Goal: Information Seeking & Learning: Learn about a topic

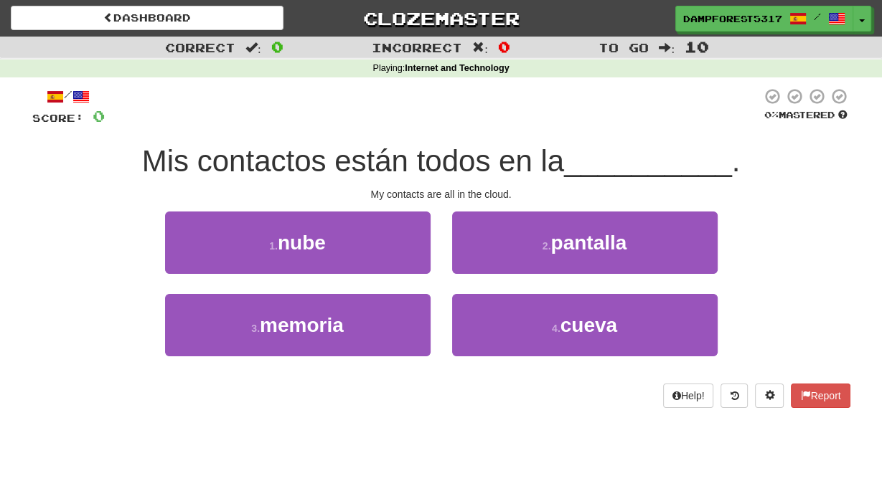
click at [627, 160] on span "__________" at bounding box center [648, 161] width 168 height 34
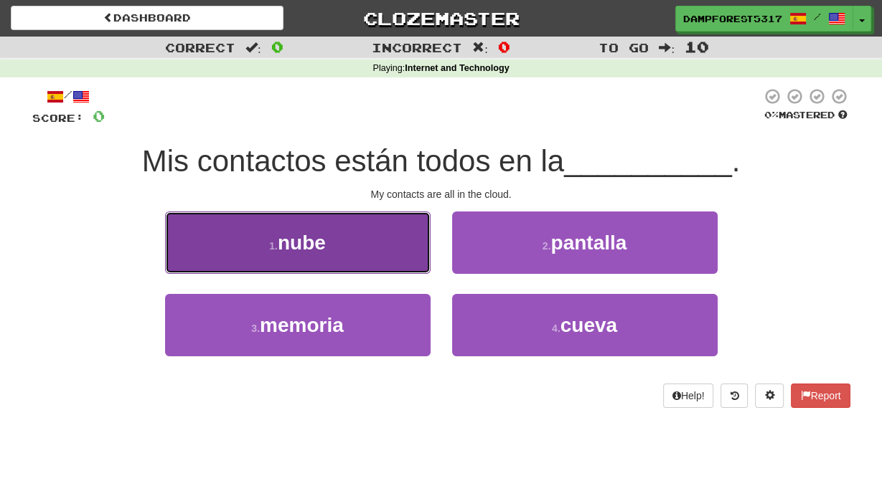
click at [382, 249] on button "1 . nube" at bounding box center [297, 243] width 265 height 62
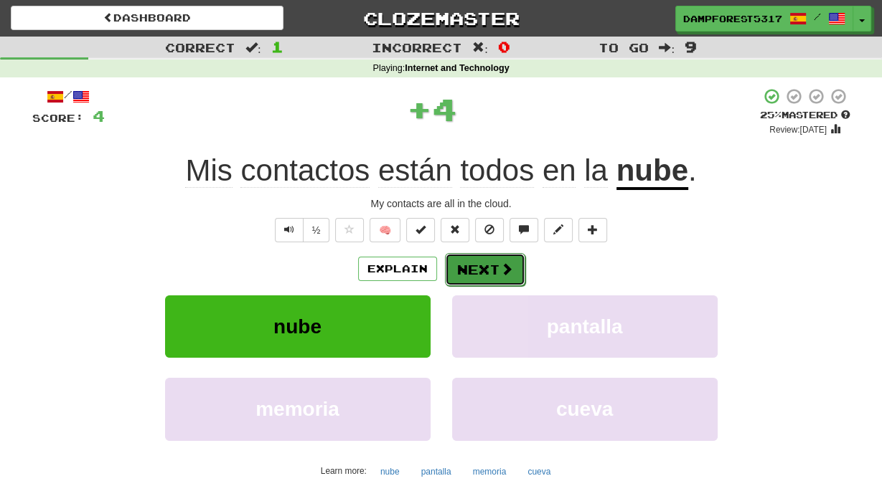
click at [501, 282] on button "Next" at bounding box center [485, 269] width 80 height 33
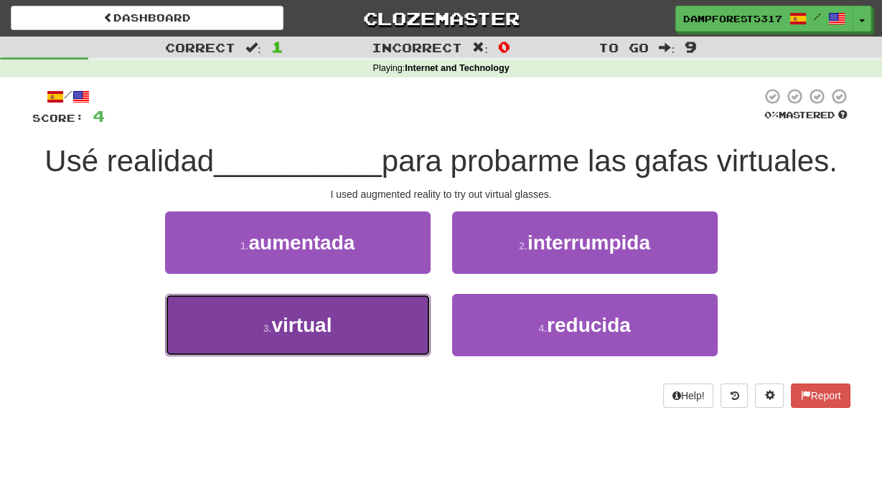
click at [367, 334] on button "3 . virtual" at bounding box center [297, 325] width 265 height 62
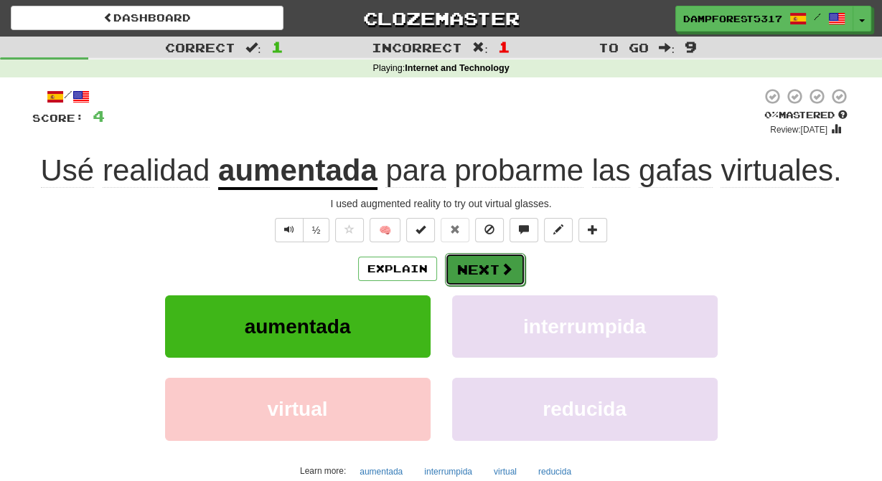
click at [489, 278] on button "Next" at bounding box center [485, 269] width 80 height 33
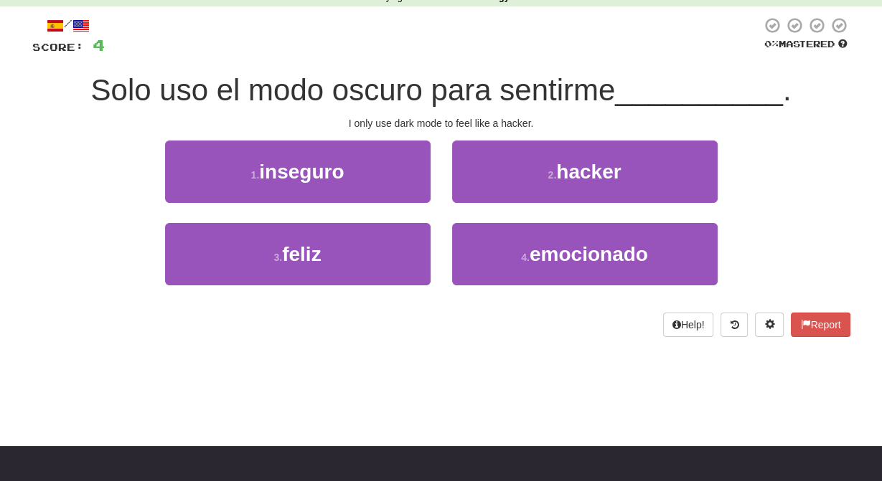
scroll to position [74, 0]
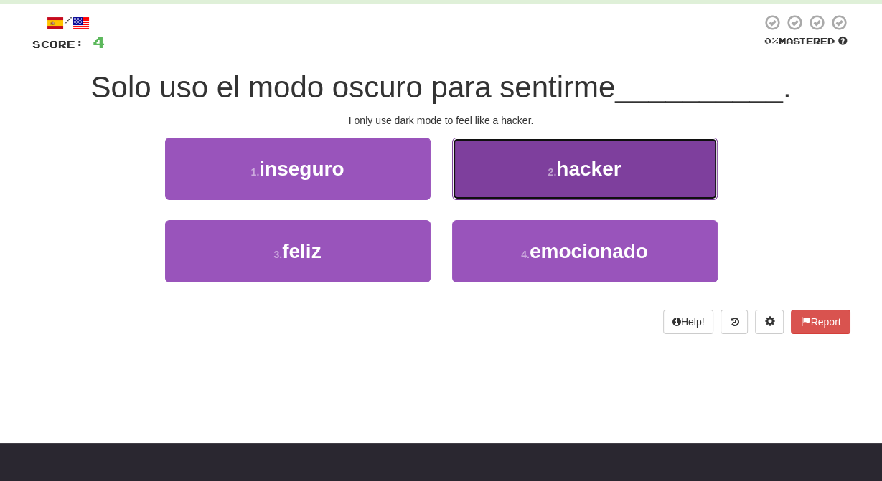
click at [539, 167] on button "2 . hacker" at bounding box center [584, 169] width 265 height 62
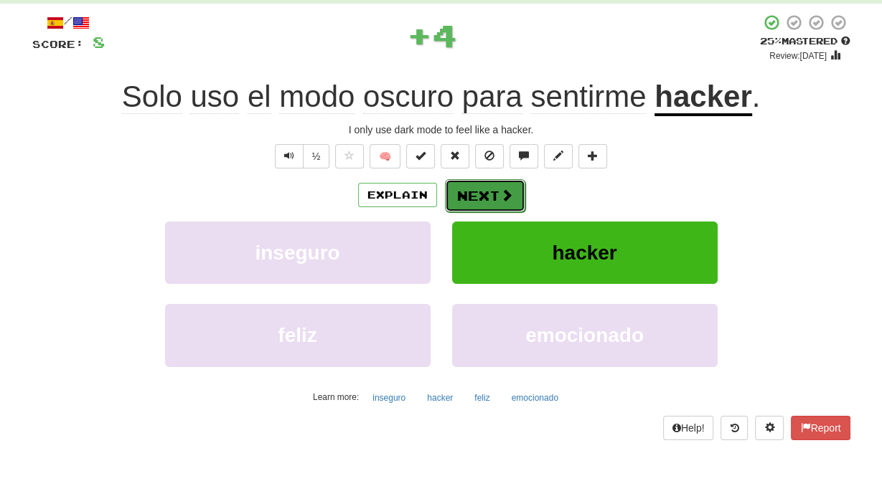
click at [493, 198] on button "Next" at bounding box center [485, 195] width 80 height 33
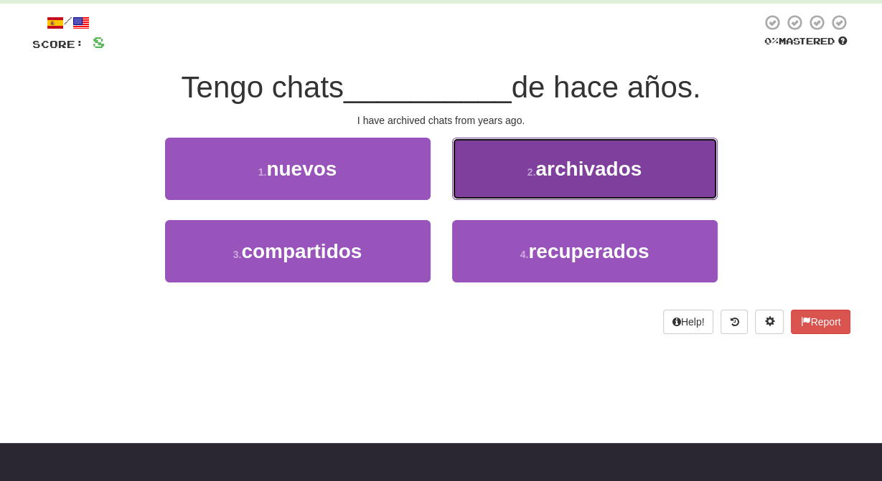
click at [564, 179] on span "archivados" at bounding box center [588, 169] width 106 height 22
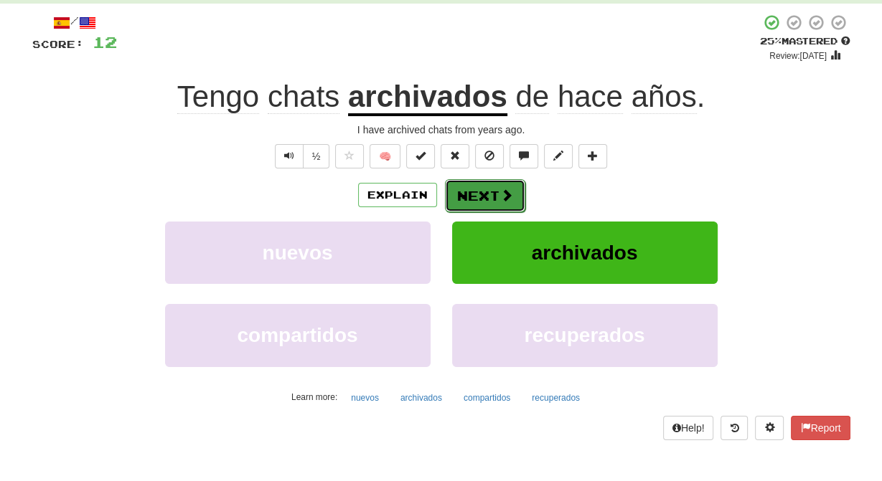
click at [505, 202] on span at bounding box center [506, 195] width 13 height 13
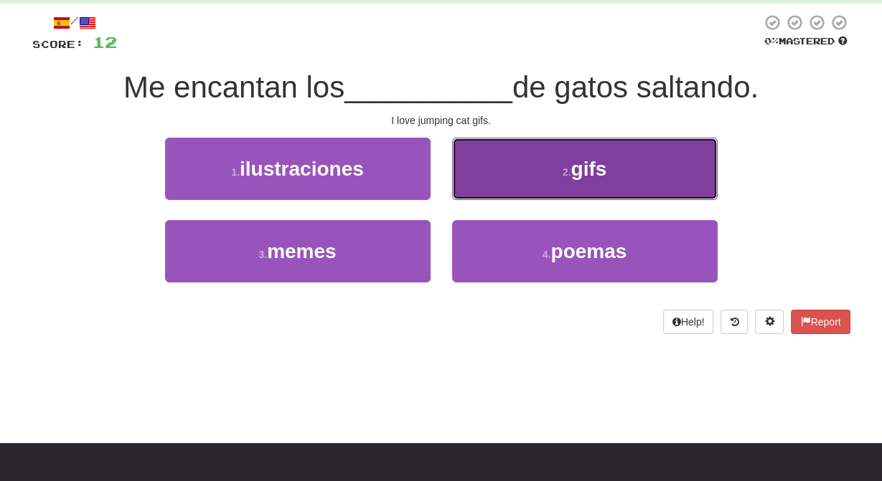
click at [551, 176] on button "2 . [GEOGRAPHIC_DATA]" at bounding box center [584, 169] width 265 height 62
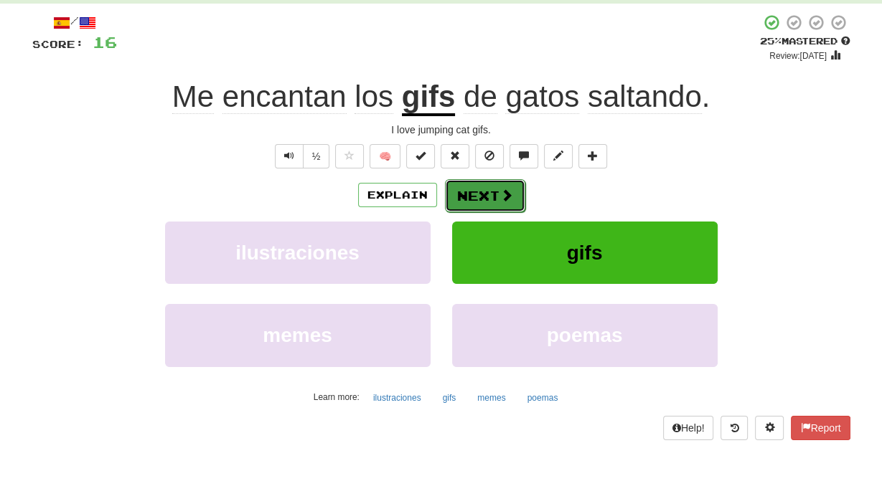
click at [471, 205] on button "Next" at bounding box center [485, 195] width 80 height 33
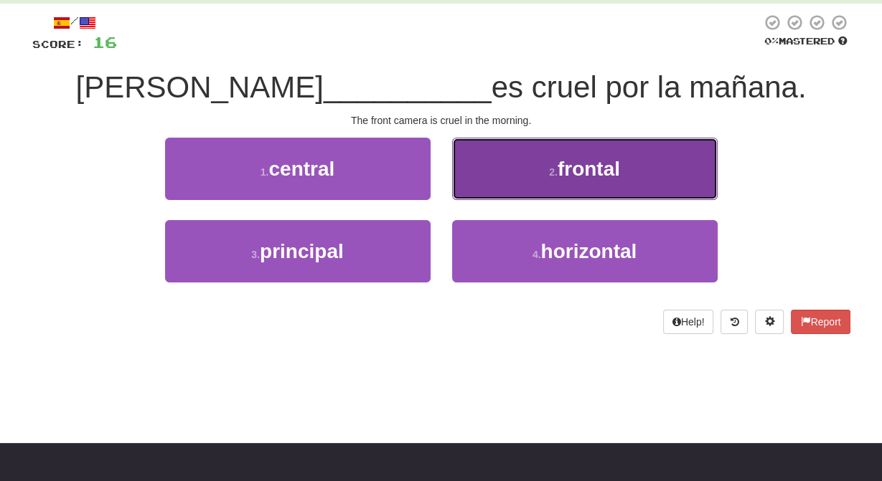
click at [549, 174] on small "2 ." at bounding box center [553, 171] width 9 height 11
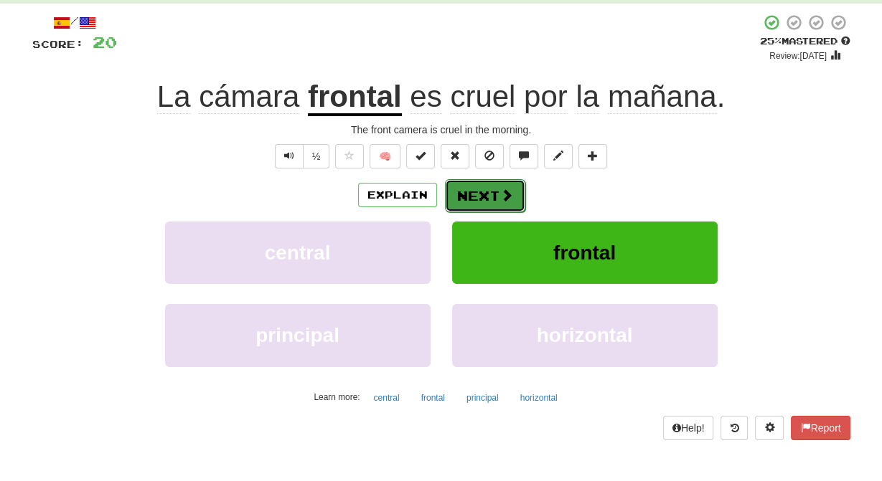
click at [498, 207] on button "Next" at bounding box center [485, 195] width 80 height 33
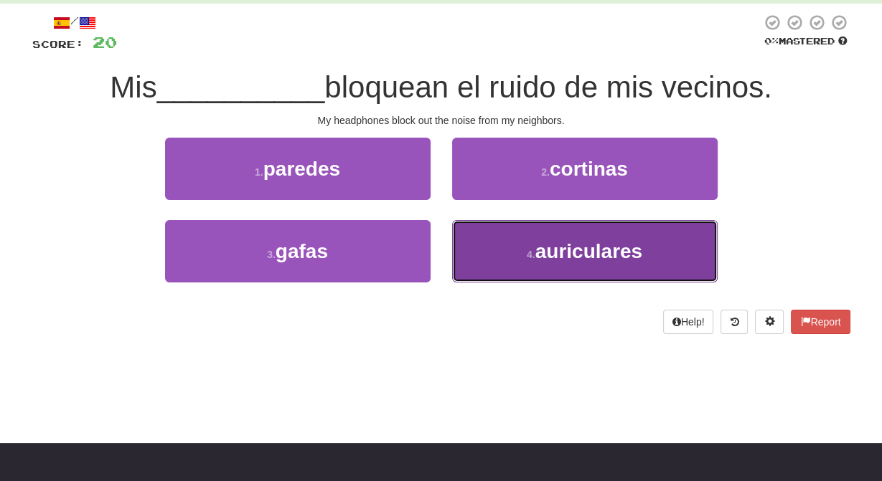
click at [638, 243] on button "4 . auriculares" at bounding box center [584, 251] width 265 height 62
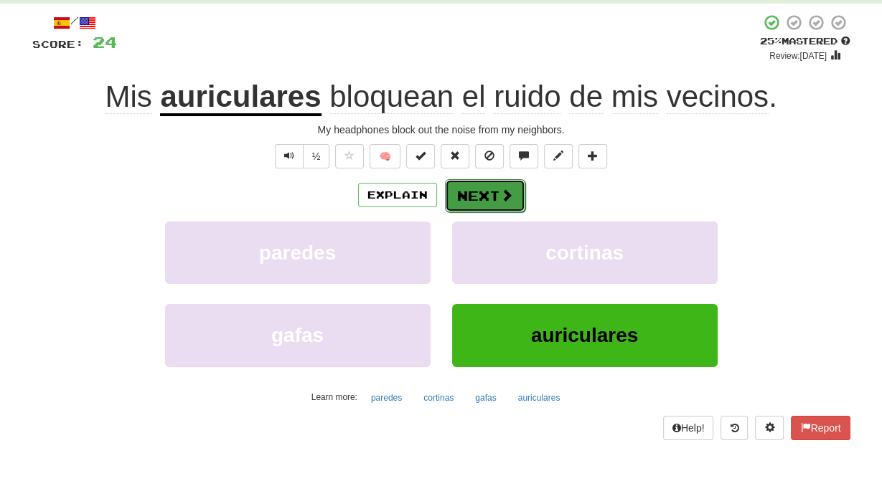
click at [511, 202] on span at bounding box center [506, 195] width 13 height 13
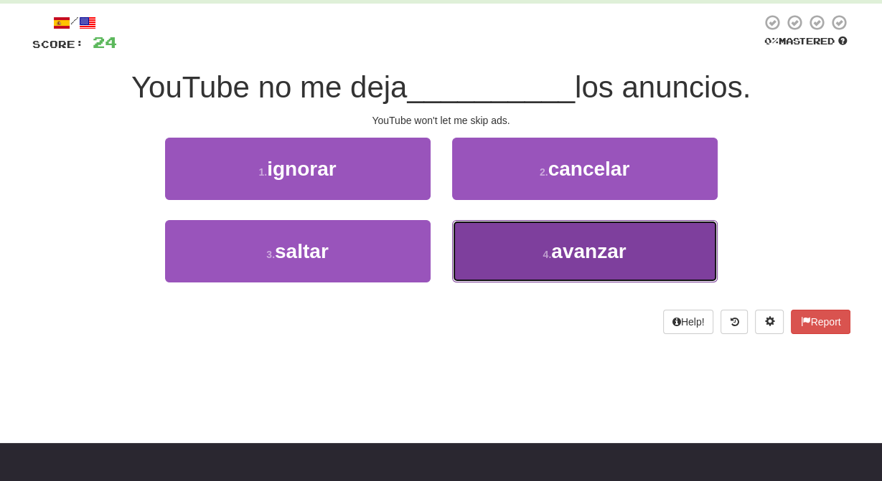
click at [513, 249] on button "4 . avanzar" at bounding box center [584, 251] width 265 height 62
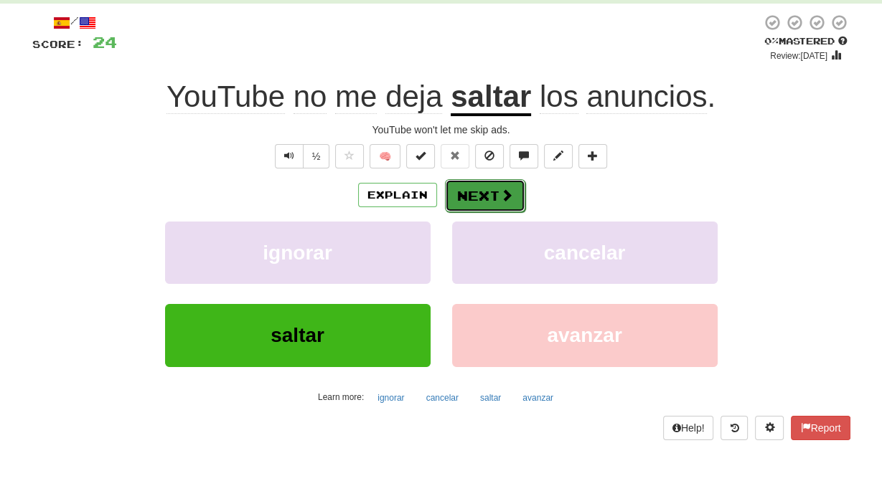
click at [480, 205] on button "Next" at bounding box center [485, 195] width 80 height 33
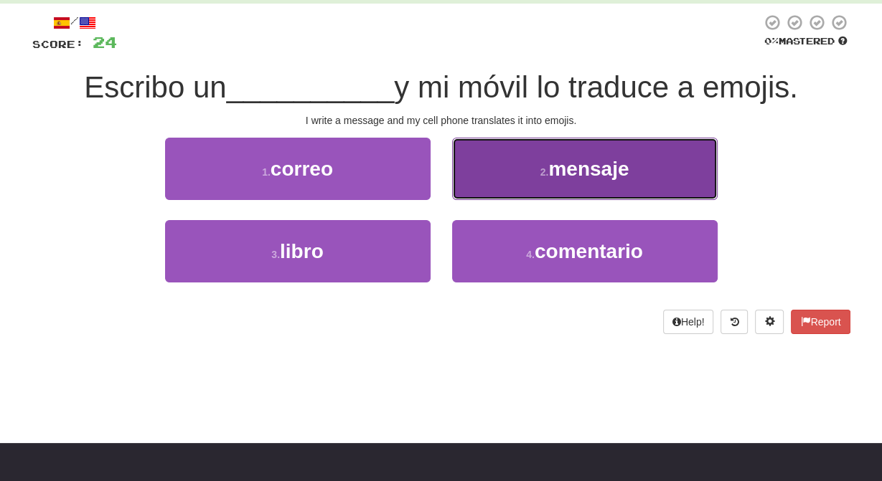
click at [558, 190] on button "2 . mensaje" at bounding box center [584, 169] width 265 height 62
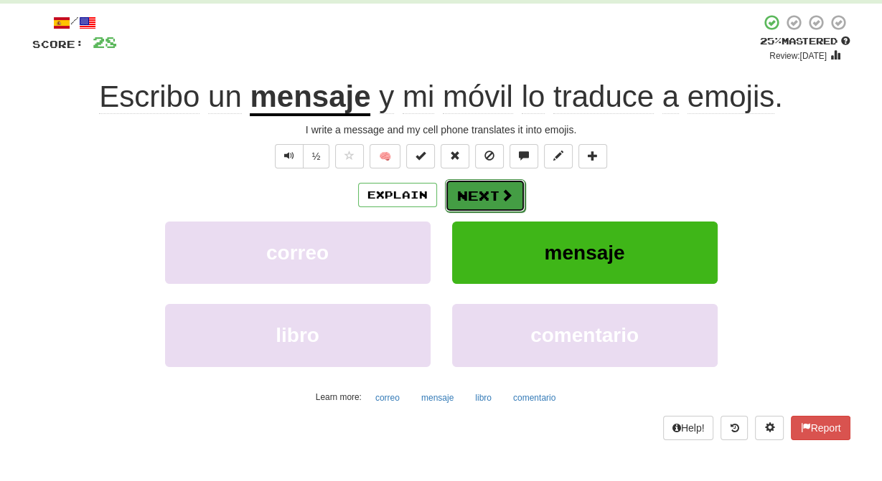
click at [490, 202] on button "Next" at bounding box center [485, 195] width 80 height 33
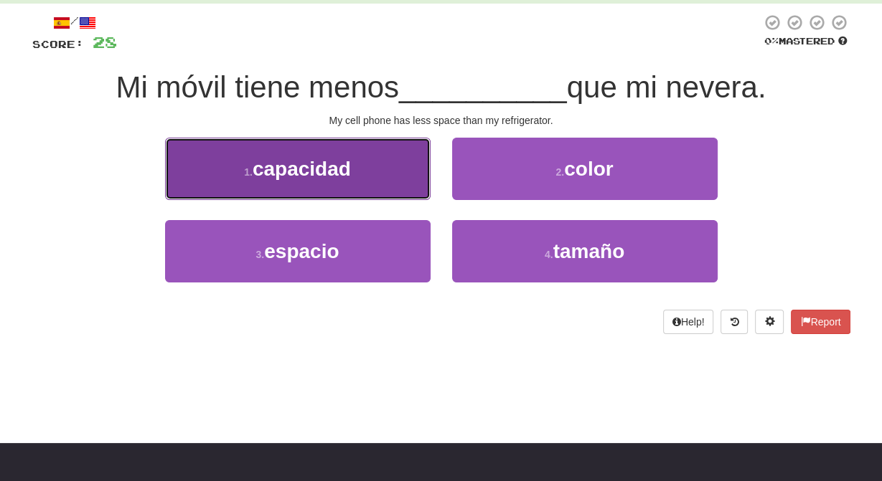
click at [351, 186] on button "1 . capacidad" at bounding box center [297, 169] width 265 height 62
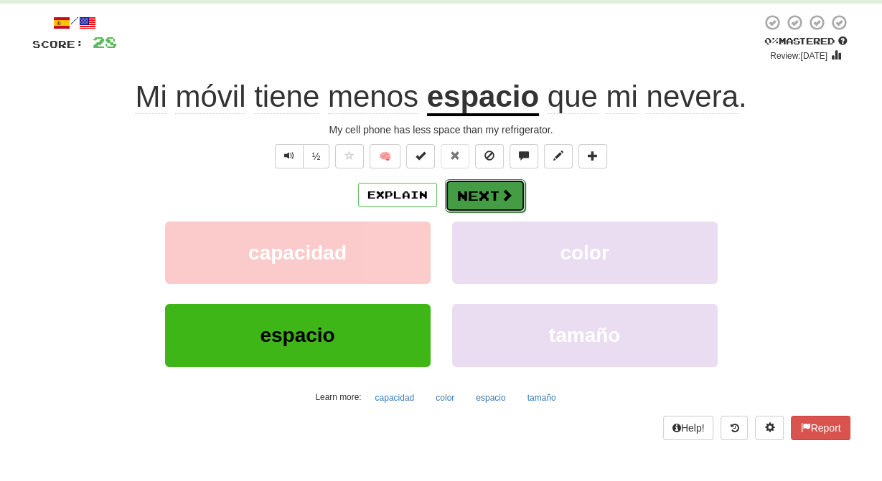
click at [481, 207] on button "Next" at bounding box center [485, 195] width 80 height 33
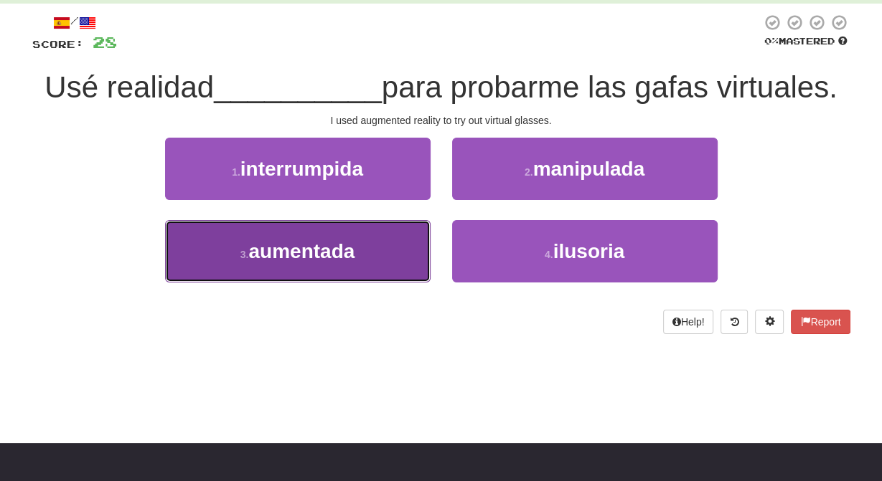
click at [323, 252] on span "aumentada" at bounding box center [301, 251] width 106 height 22
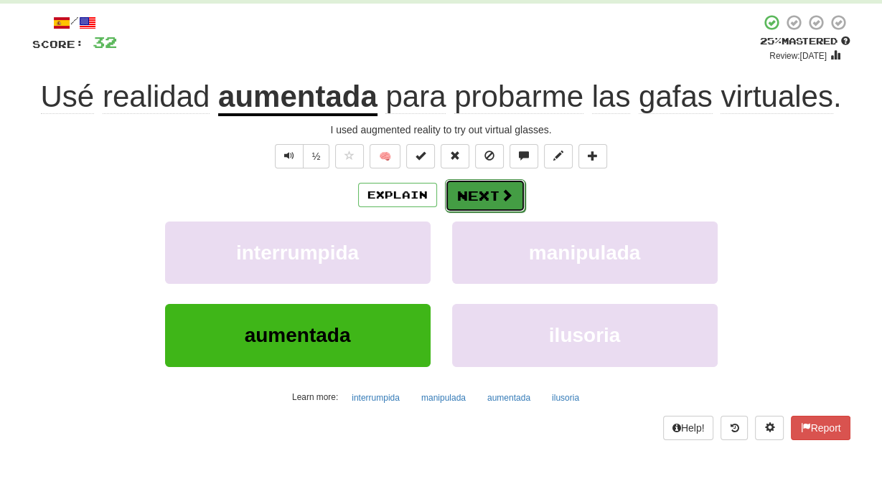
click at [475, 207] on button "Next" at bounding box center [485, 195] width 80 height 33
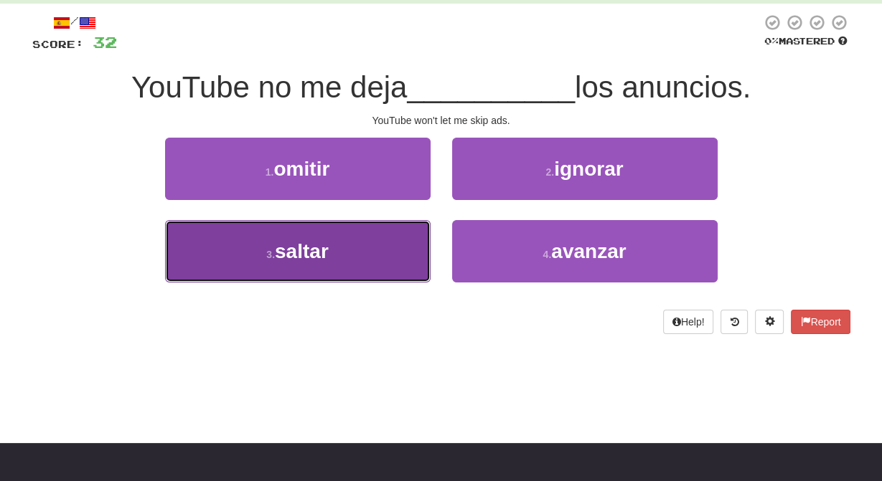
click at [354, 240] on button "3 . saltar" at bounding box center [297, 251] width 265 height 62
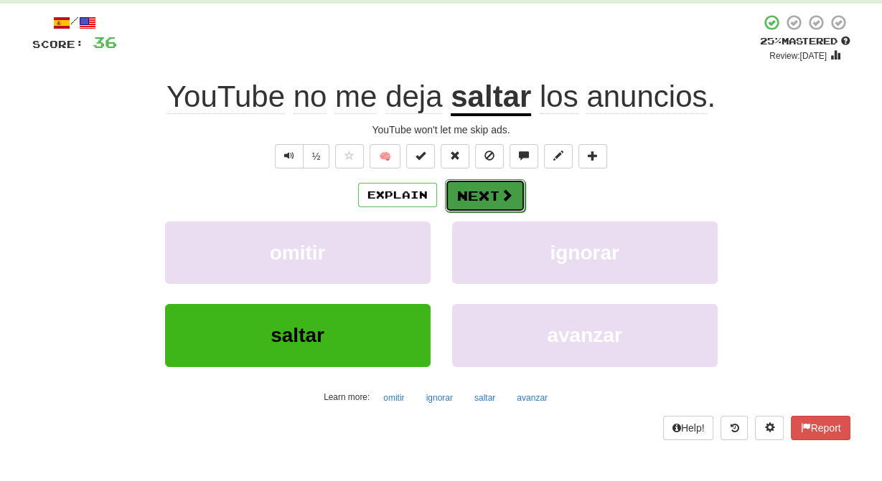
click at [490, 204] on button "Next" at bounding box center [485, 195] width 80 height 33
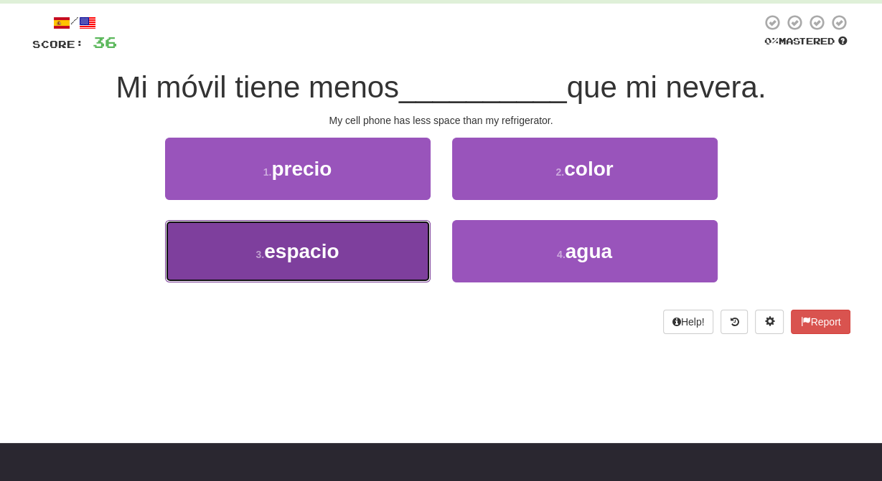
click at [349, 254] on button "3 . espacio" at bounding box center [297, 251] width 265 height 62
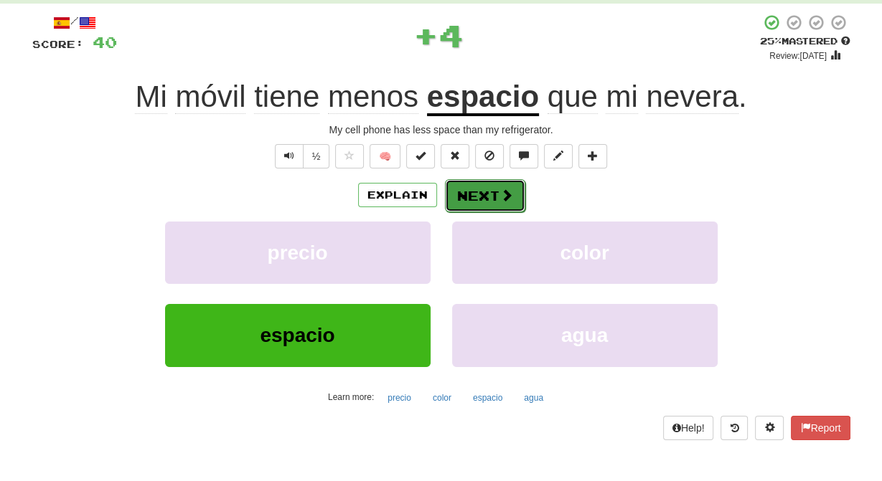
click at [481, 194] on button "Next" at bounding box center [485, 195] width 80 height 33
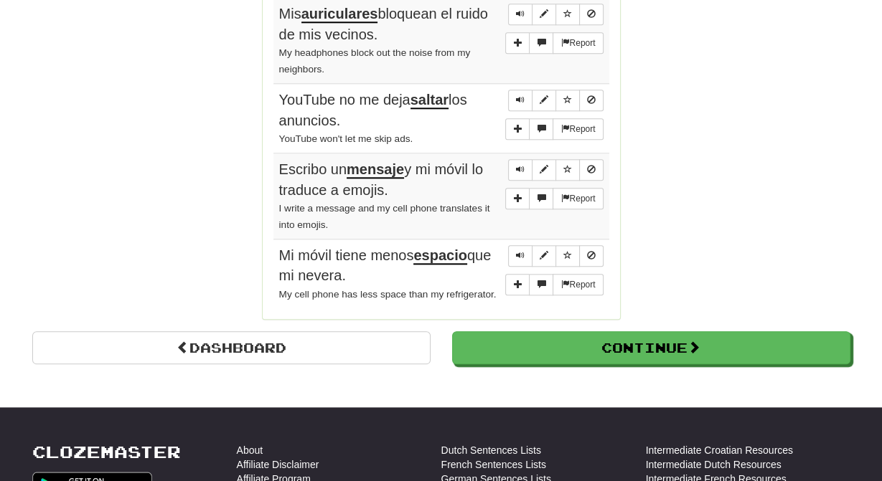
scroll to position [1277, 0]
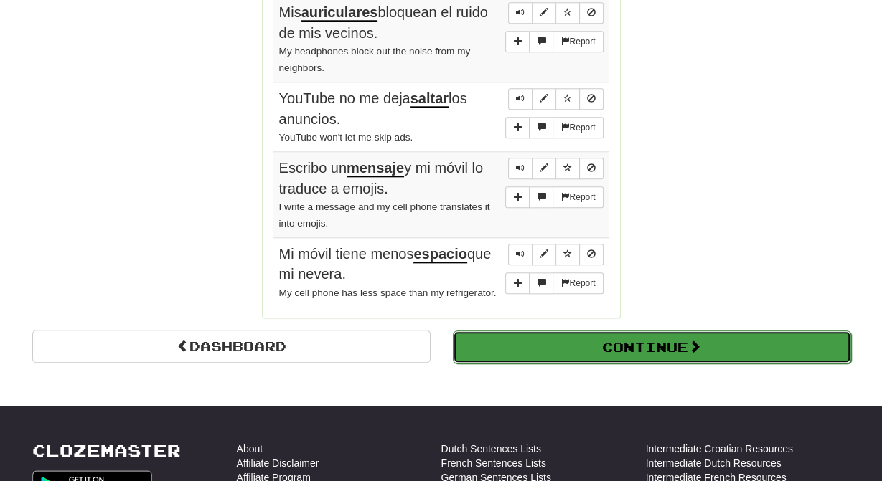
click at [594, 364] on button "Continue" at bounding box center [652, 347] width 398 height 33
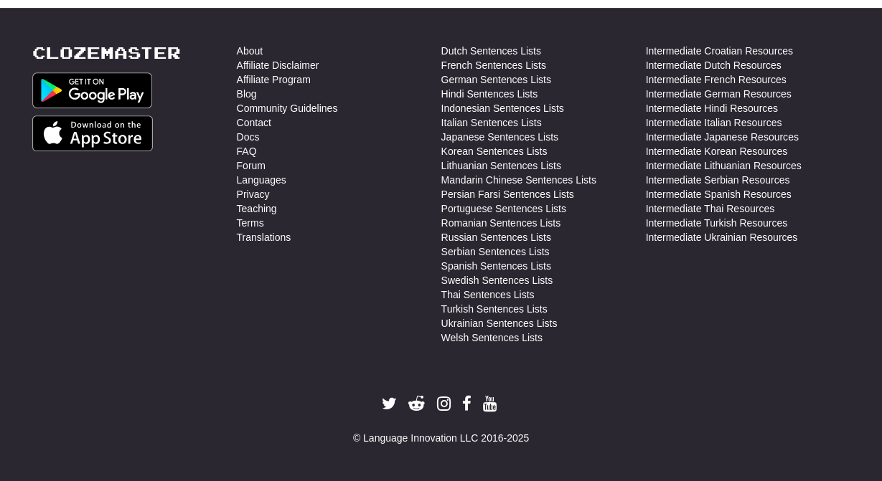
scroll to position [0, 0]
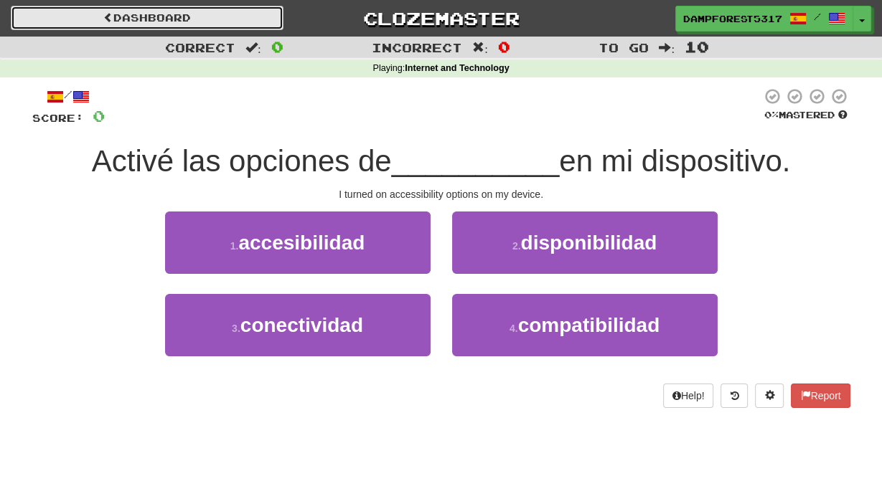
click at [171, 16] on link "Dashboard" at bounding box center [147, 18] width 273 height 24
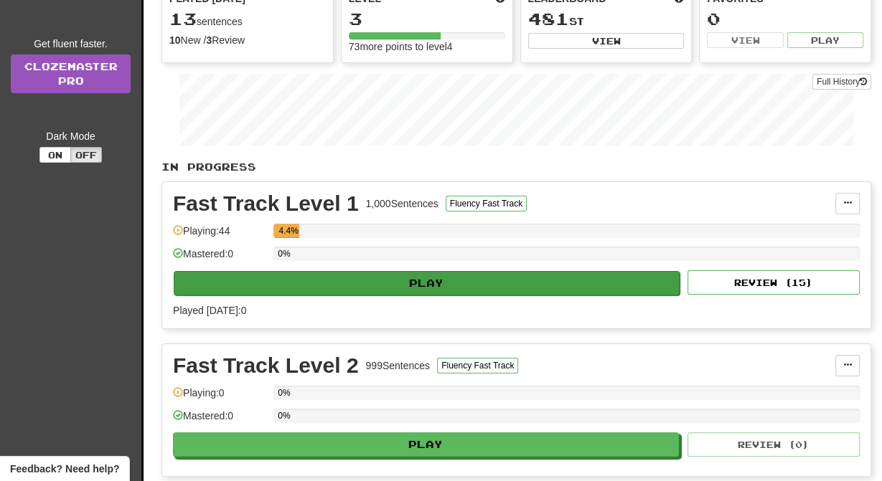
scroll to position [140, 0]
